Goal: Use online tool/utility: Utilize a website feature to perform a specific function

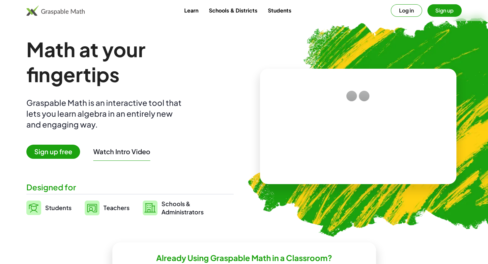
click at [340, 114] on video at bounding box center [357, 126] width 99 height 49
click at [352, 123] on div at bounding box center [359, 120] width 56 height 24
click at [413, 12] on button "Log in" at bounding box center [405, 10] width 31 height 13
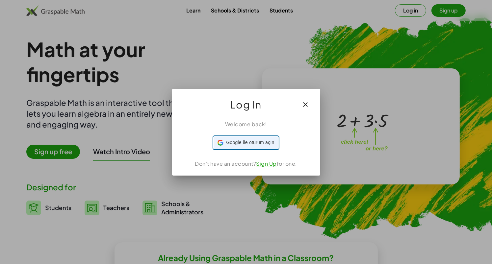
click at [248, 140] on span "Google ile oturum açın" at bounding box center [250, 142] width 48 height 7
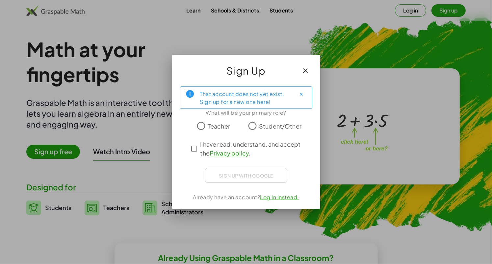
click at [213, 125] on span "Teacher" at bounding box center [219, 126] width 22 height 9
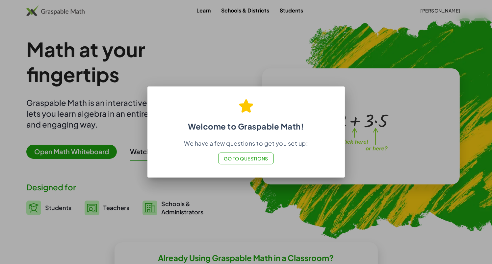
click at [220, 206] on div at bounding box center [246, 132] width 492 height 264
click at [220, 158] on button "Go to Questions" at bounding box center [246, 159] width 56 height 12
click at [247, 158] on span "Go to Questions" at bounding box center [246, 159] width 44 height 6
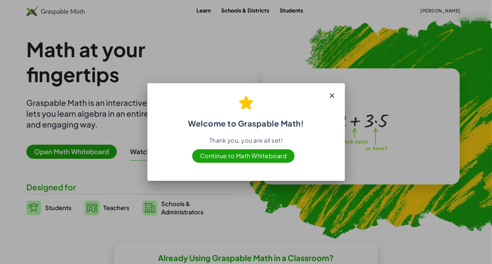
click at [331, 94] on icon "button" at bounding box center [333, 96] width 8 height 8
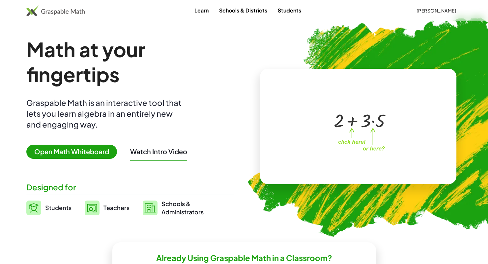
click at [80, 154] on span "Open Math Whiteboard" at bounding box center [71, 152] width 91 height 14
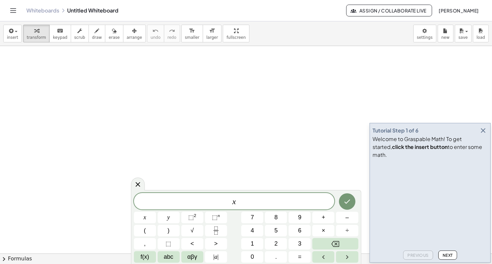
click at [484, 135] on icon "button" at bounding box center [483, 131] width 8 height 8
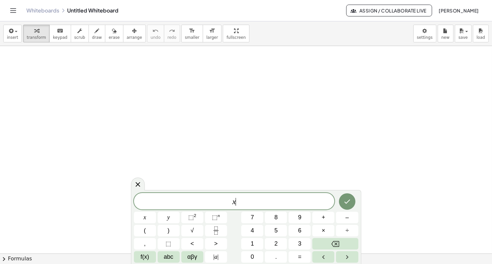
drag, startPoint x: 246, startPoint y: 206, endPoint x: 206, endPoint y: 207, distance: 39.9
click at [206, 207] on div "* x ​" at bounding box center [234, 201] width 201 height 16
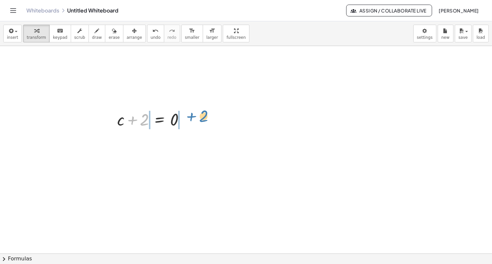
drag, startPoint x: 143, startPoint y: 122, endPoint x: 202, endPoint y: 118, distance: 59.4
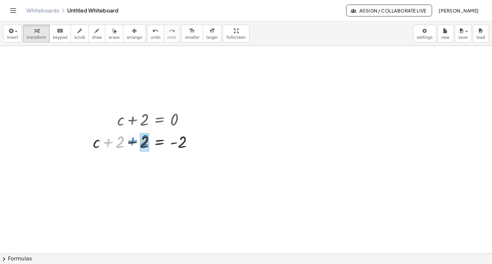
drag, startPoint x: 118, startPoint y: 145, endPoint x: 143, endPoint y: 143, distance: 25.1
drag, startPoint x: 72, startPoint y: 192, endPoint x: 167, endPoint y: 115, distance: 122.2
click at [160, 165] on div "c = - 2" at bounding box center [160, 165] width 0 height 0
click at [162, 180] on icon at bounding box center [160, 181] width 6 height 6
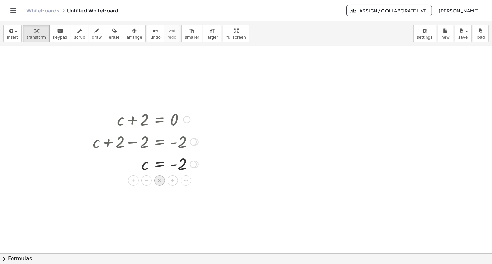
click at [158, 183] on span "×" at bounding box center [160, 181] width 4 height 10
click at [209, 184] on div at bounding box center [209, 186] width 7 height 7
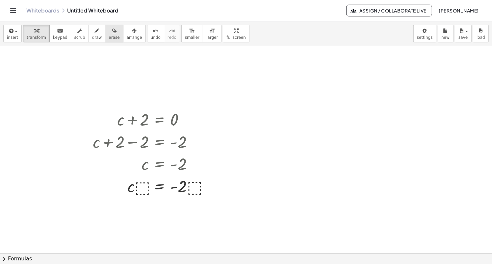
click at [109, 33] on div "button" at bounding box center [114, 31] width 11 height 8
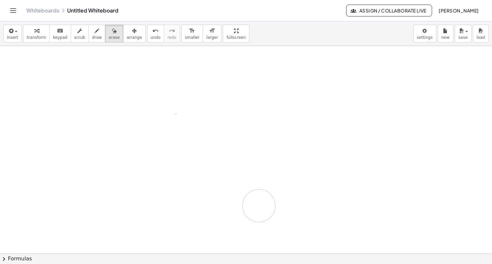
drag, startPoint x: 158, startPoint y: 112, endPoint x: 80, endPoint y: 94, distance: 80.5
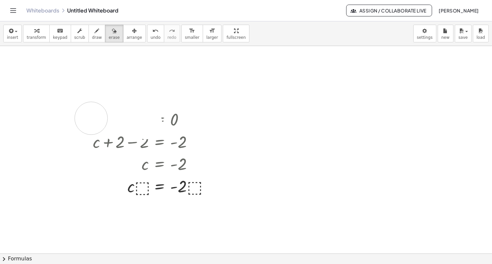
drag, startPoint x: 91, startPoint y: 118, endPoint x: 159, endPoint y: 134, distance: 69.6
drag, startPoint x: 105, startPoint y: 125, endPoint x: 126, endPoint y: 120, distance: 22.1
click at [152, 32] on icon "undo" at bounding box center [155, 31] width 6 height 8
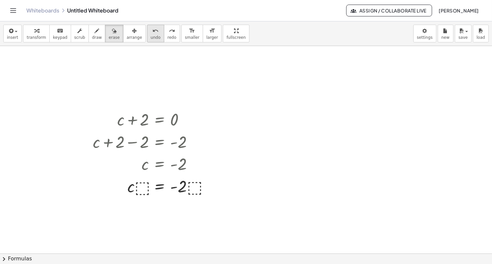
click at [152, 32] on icon "undo" at bounding box center [155, 31] width 6 height 8
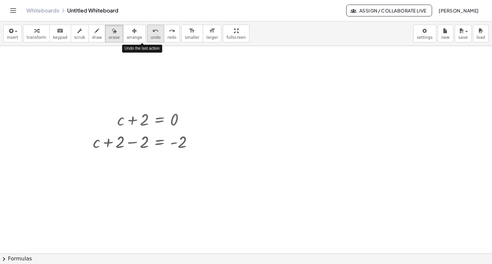
click at [152, 32] on icon "undo" at bounding box center [155, 31] width 6 height 8
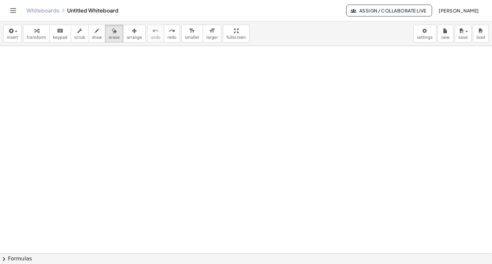
click at [53, 38] on span "keypad" at bounding box center [60, 37] width 14 height 5
drag, startPoint x: 160, startPoint y: 163, endPoint x: 109, endPoint y: 191, distance: 58.1
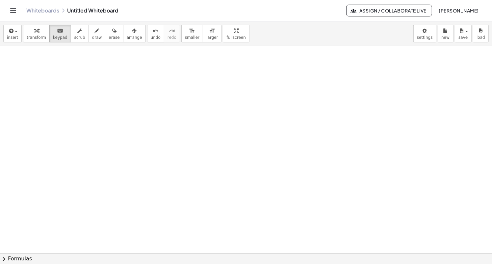
drag, startPoint x: 122, startPoint y: 158, endPoint x: 122, endPoint y: 98, distance: 59.6
click at [30, 33] on div "button" at bounding box center [36, 31] width 19 height 8
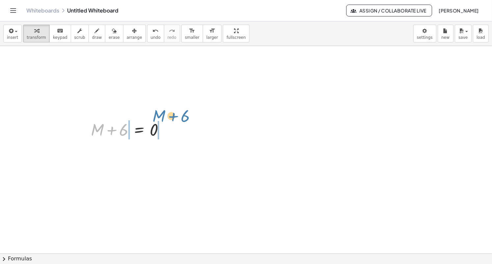
drag, startPoint x: 122, startPoint y: 130, endPoint x: 184, endPoint y: 127, distance: 61.6
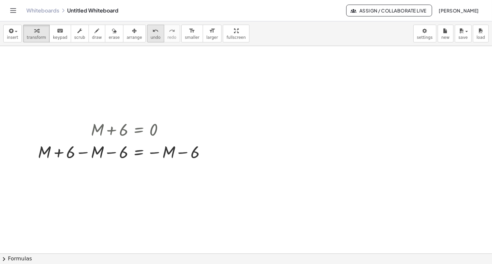
click at [152, 30] on icon "undo" at bounding box center [155, 31] width 6 height 8
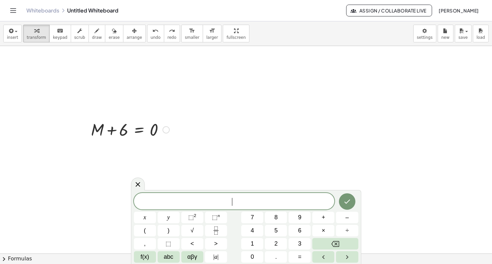
click at [123, 135] on div at bounding box center [130, 129] width 85 height 22
click at [120, 130] on div at bounding box center [130, 129] width 85 height 22
click at [115, 131] on div at bounding box center [130, 129] width 85 height 22
drag, startPoint x: 120, startPoint y: 131, endPoint x: 164, endPoint y: 133, distance: 44.1
click at [164, 133] on div at bounding box center [130, 129] width 85 height 22
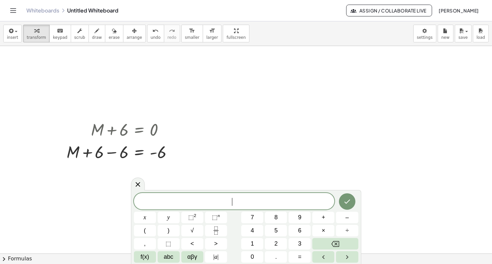
click at [144, 183] on div at bounding box center [138, 184] width 14 height 13
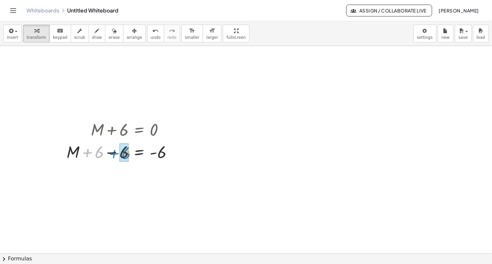
drag, startPoint x: 91, startPoint y: 155, endPoint x: 117, endPoint y: 156, distance: 26.7
click at [117, 156] on div at bounding box center [122, 152] width 118 height 22
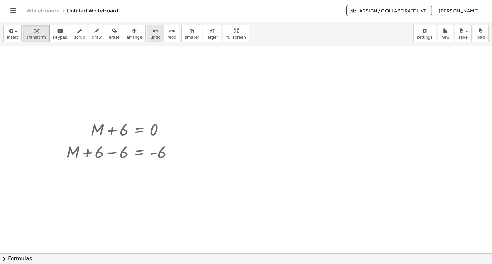
click at [151, 38] on span "undo" at bounding box center [156, 37] width 10 height 5
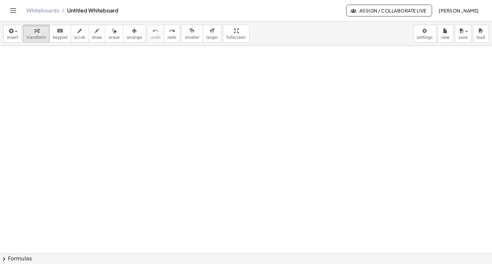
drag, startPoint x: 222, startPoint y: 117, endPoint x: 216, endPoint y: 114, distance: 7.1
click at [216, 114] on div at bounding box center [251, 113] width 93 height 22
click at [226, 113] on div at bounding box center [251, 113] width 93 height 22
drag, startPoint x: 226, startPoint y: 113, endPoint x: 219, endPoint y: 111, distance: 7.8
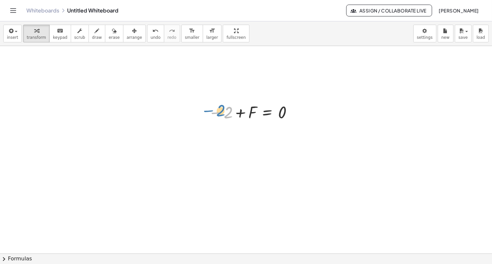
click at [219, 111] on div at bounding box center [251, 113] width 93 height 22
drag, startPoint x: 227, startPoint y: 113, endPoint x: 213, endPoint y: 110, distance: 14.3
click at [213, 110] on div at bounding box center [251, 113] width 93 height 22
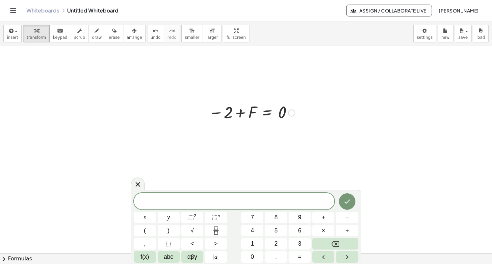
click at [226, 116] on div at bounding box center [251, 113] width 93 height 22
click at [229, 110] on div at bounding box center [251, 113] width 93 height 22
click at [141, 182] on icon at bounding box center [138, 184] width 8 height 8
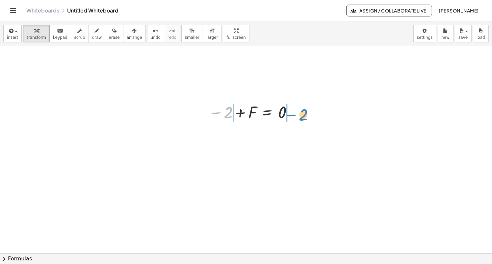
drag, startPoint x: 224, startPoint y: 117, endPoint x: 299, endPoint y: 110, distance: 75.4
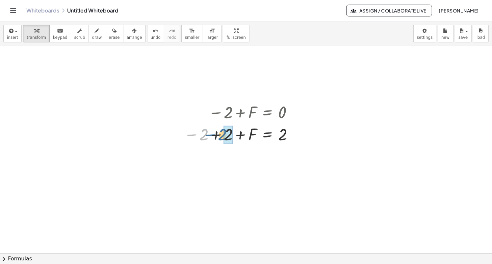
drag, startPoint x: 201, startPoint y: 137, endPoint x: 221, endPoint y: 136, distance: 19.4
click at [221, 136] on div at bounding box center [240, 135] width 119 height 22
